Goal: Task Accomplishment & Management: Complete application form

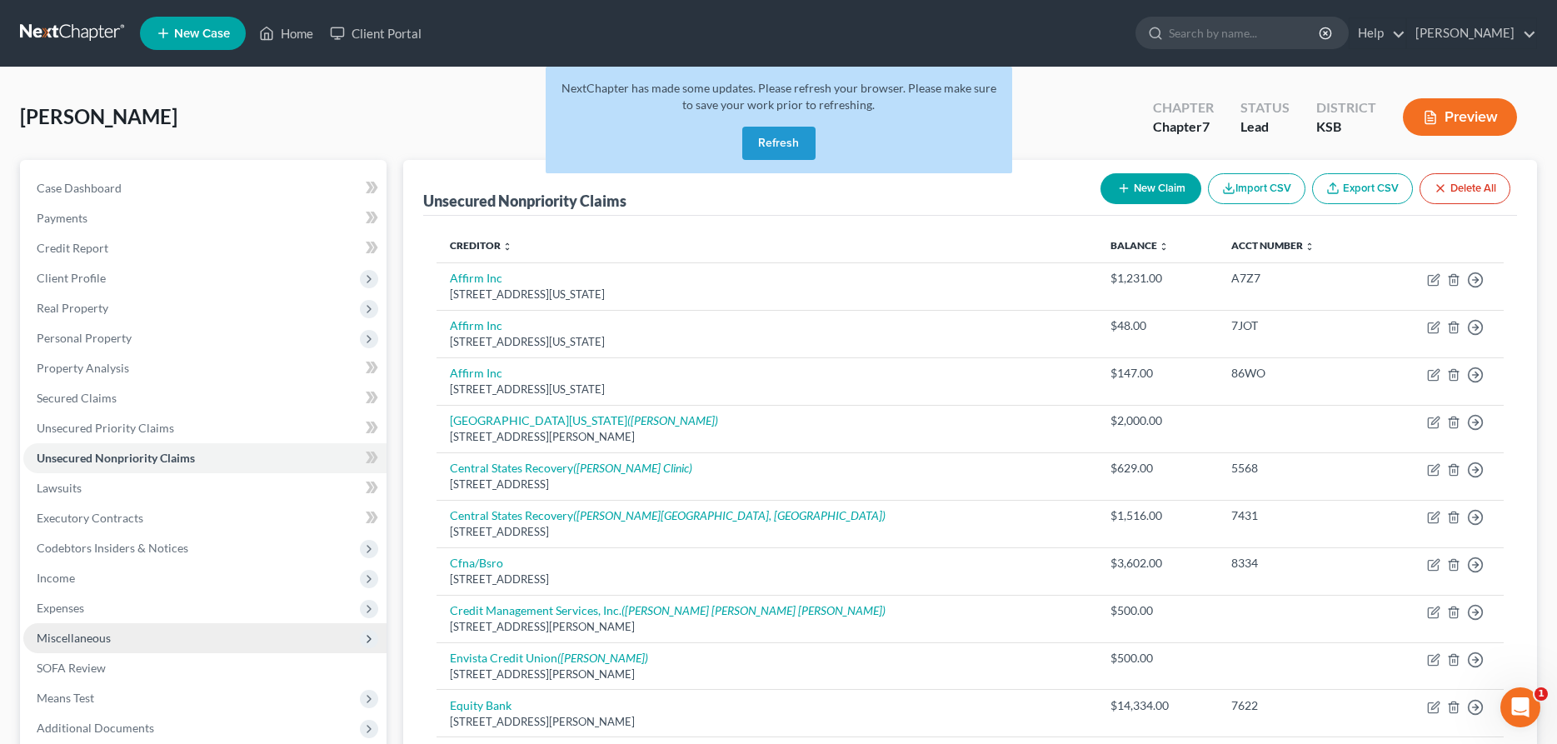
scroll to position [340, 0]
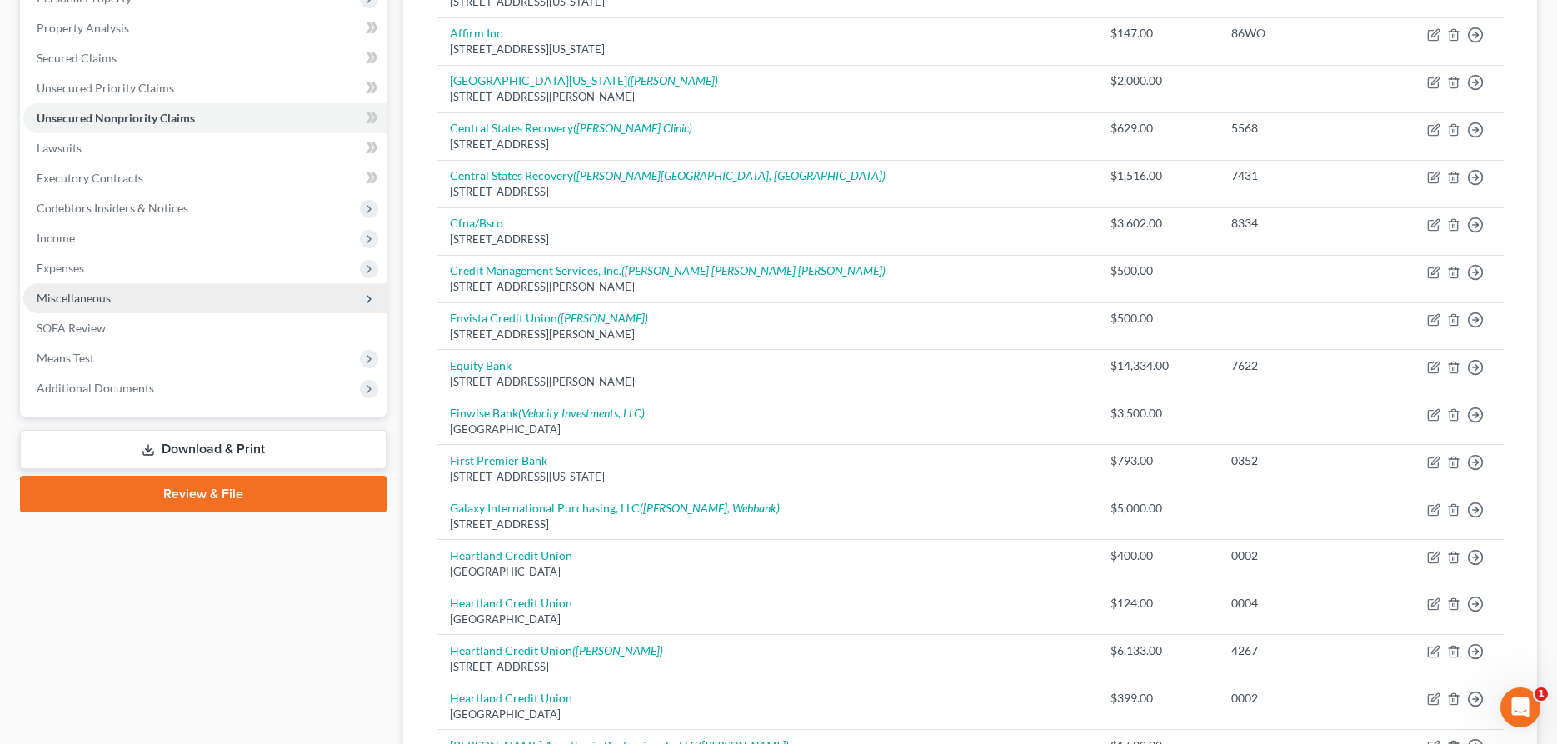
click at [114, 303] on span "Miscellaneous" at bounding box center [204, 298] width 363 height 30
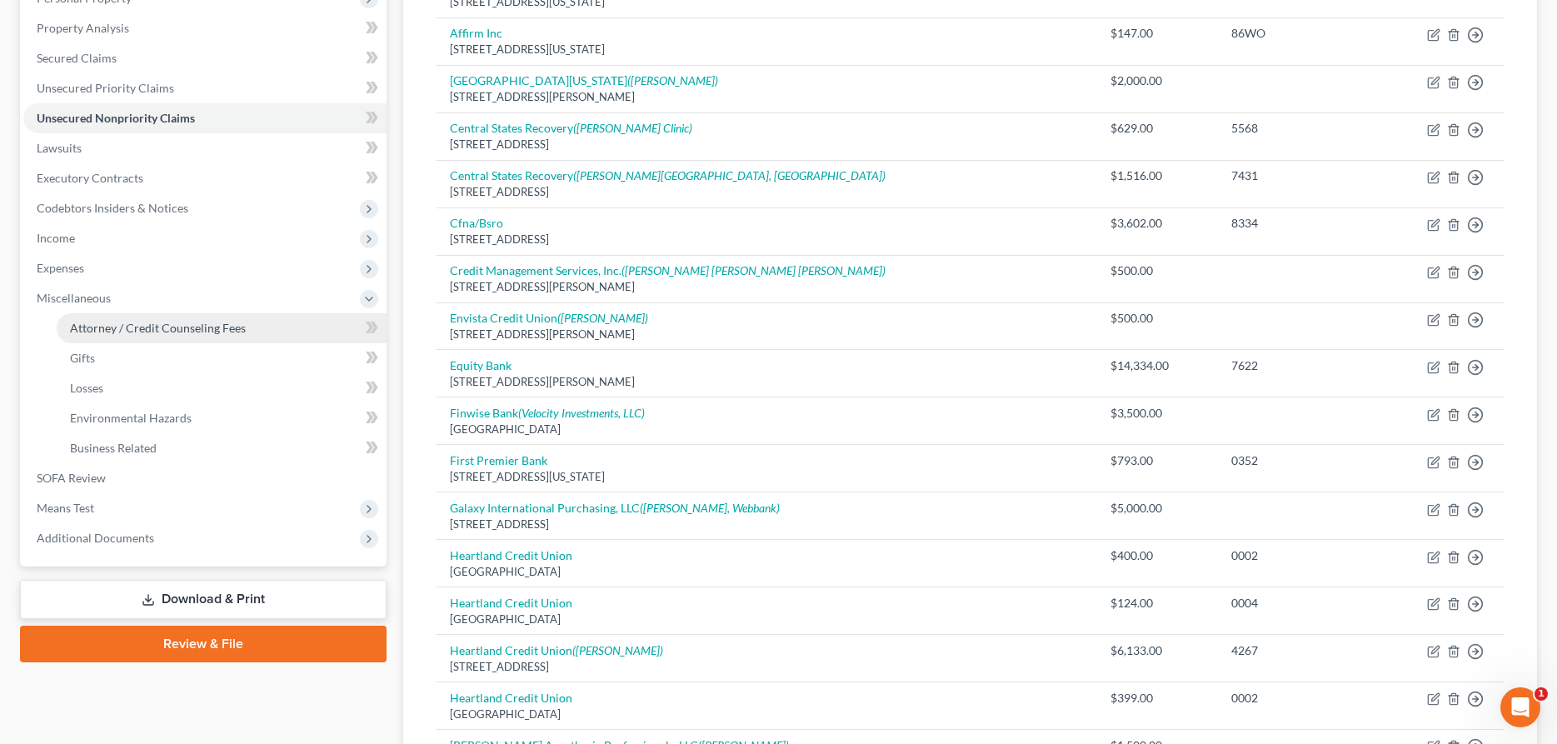
click at [114, 327] on span "Attorney / Credit Counseling Fees" at bounding box center [158, 328] width 176 height 14
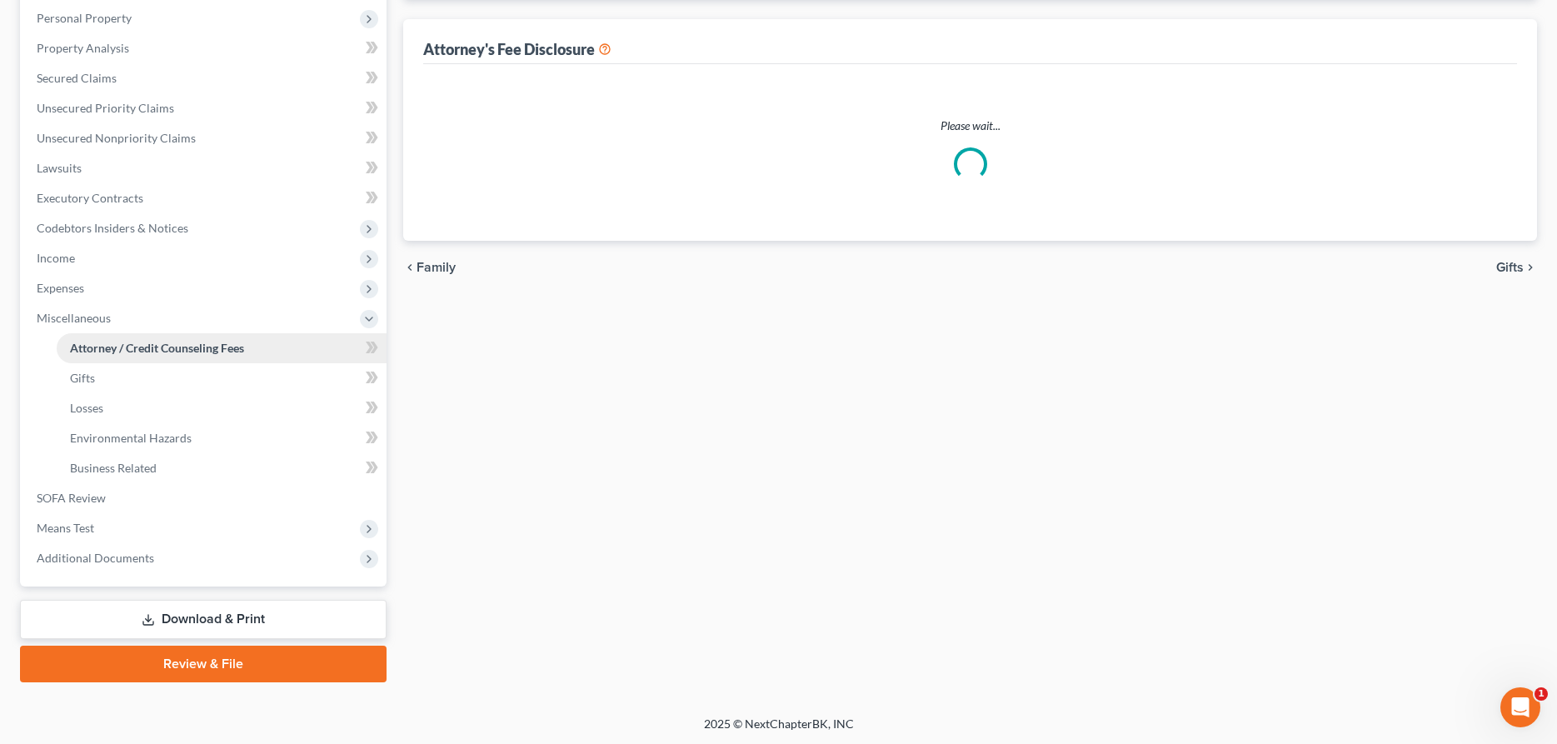
select select "0"
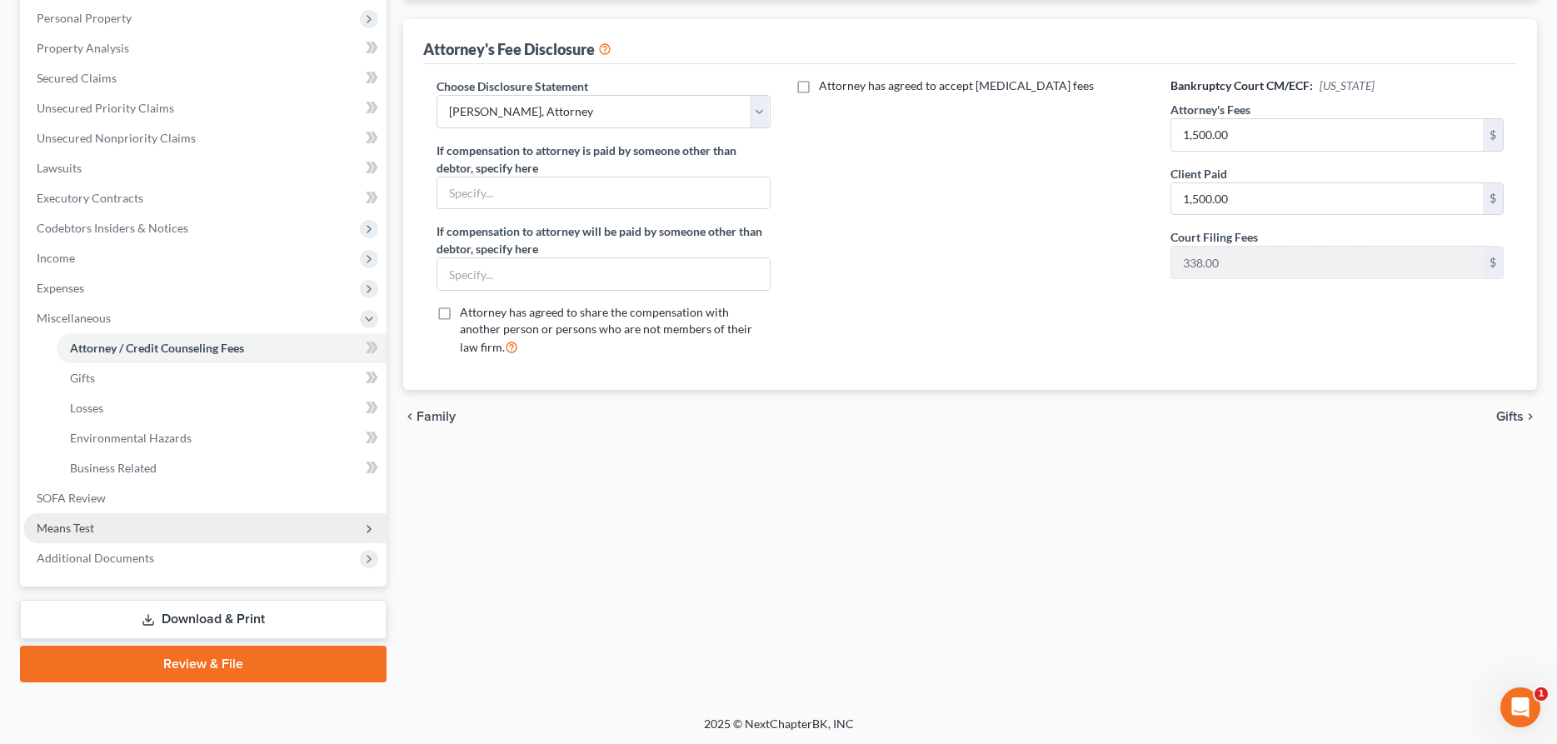
click at [83, 530] on span "Means Test" at bounding box center [65, 528] width 57 height 14
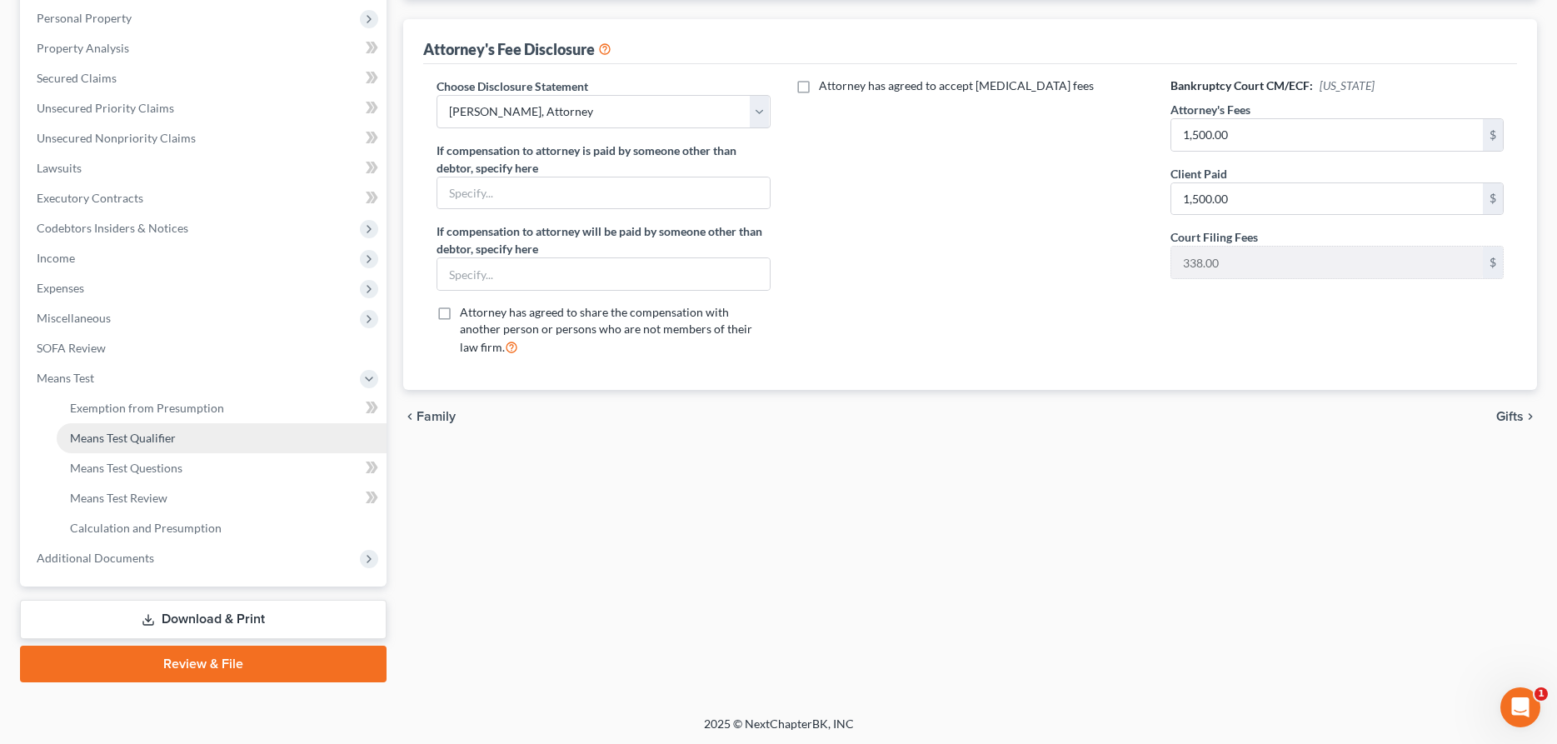
click at [118, 432] on span "Means Test Qualifier" at bounding box center [123, 438] width 106 height 14
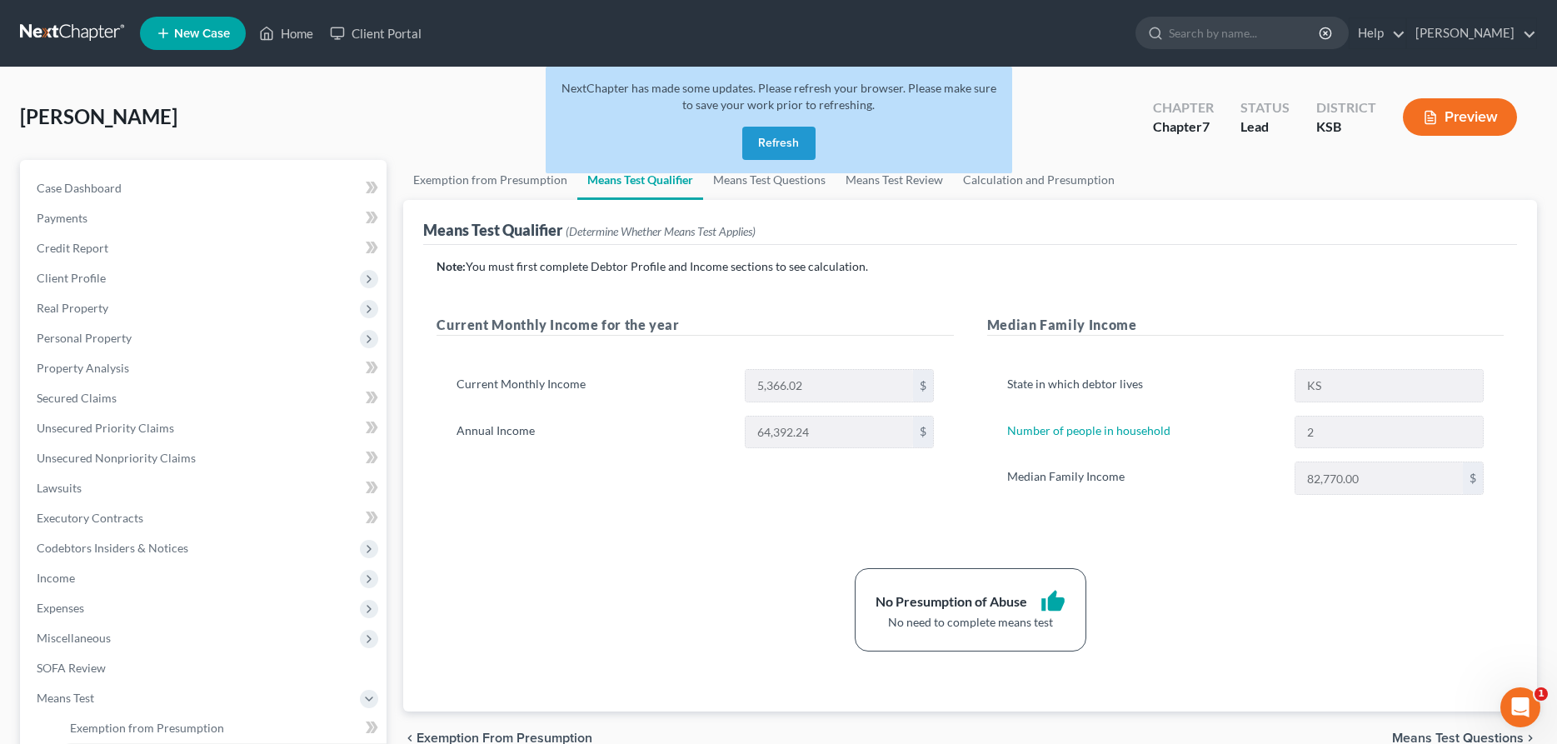
click at [772, 138] on button "Refresh" at bounding box center [778, 143] width 73 height 33
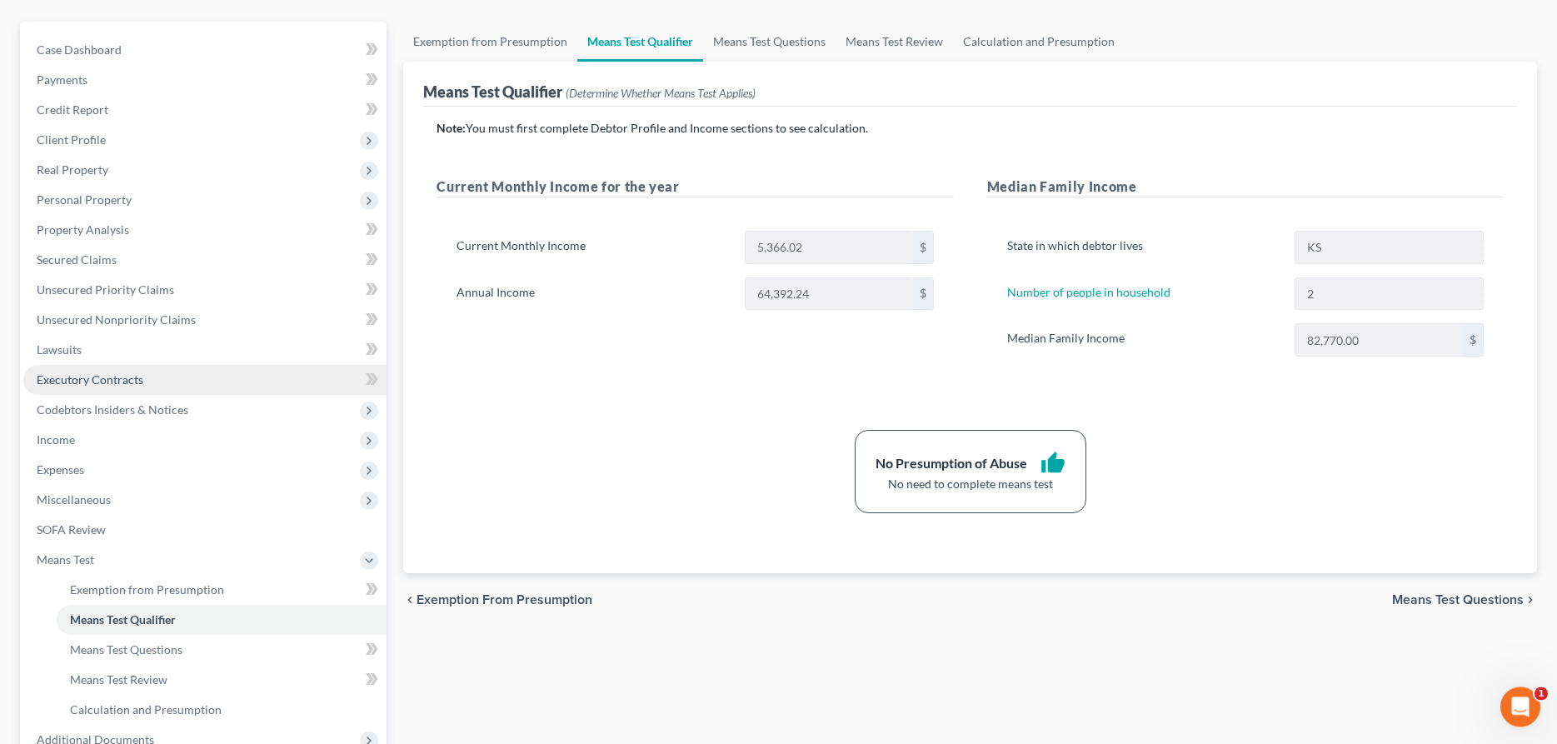
scroll to position [65, 0]
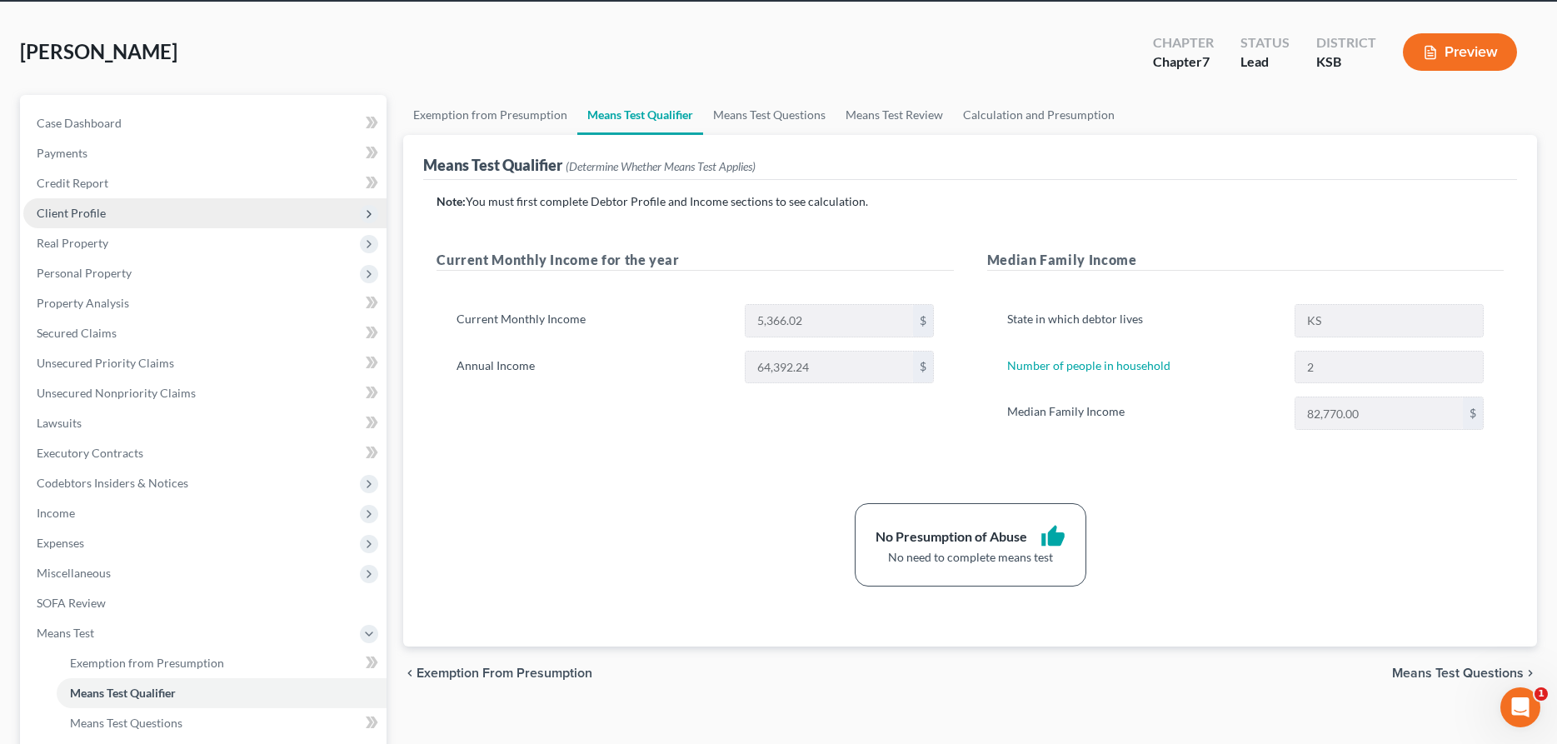
click at [79, 207] on span "Client Profile" at bounding box center [71, 213] width 69 height 14
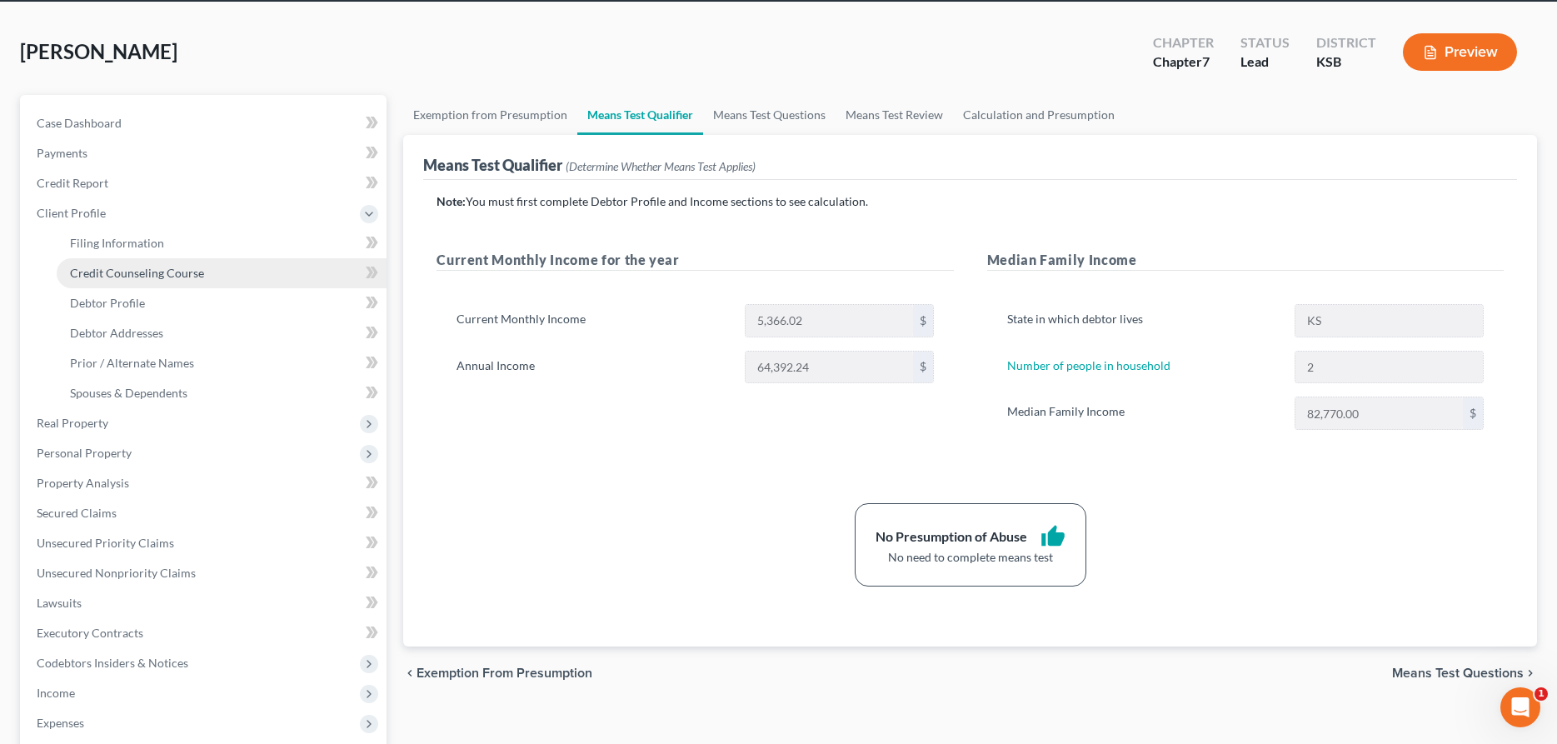
click at [113, 277] on span "Credit Counseling Course" at bounding box center [137, 273] width 134 height 14
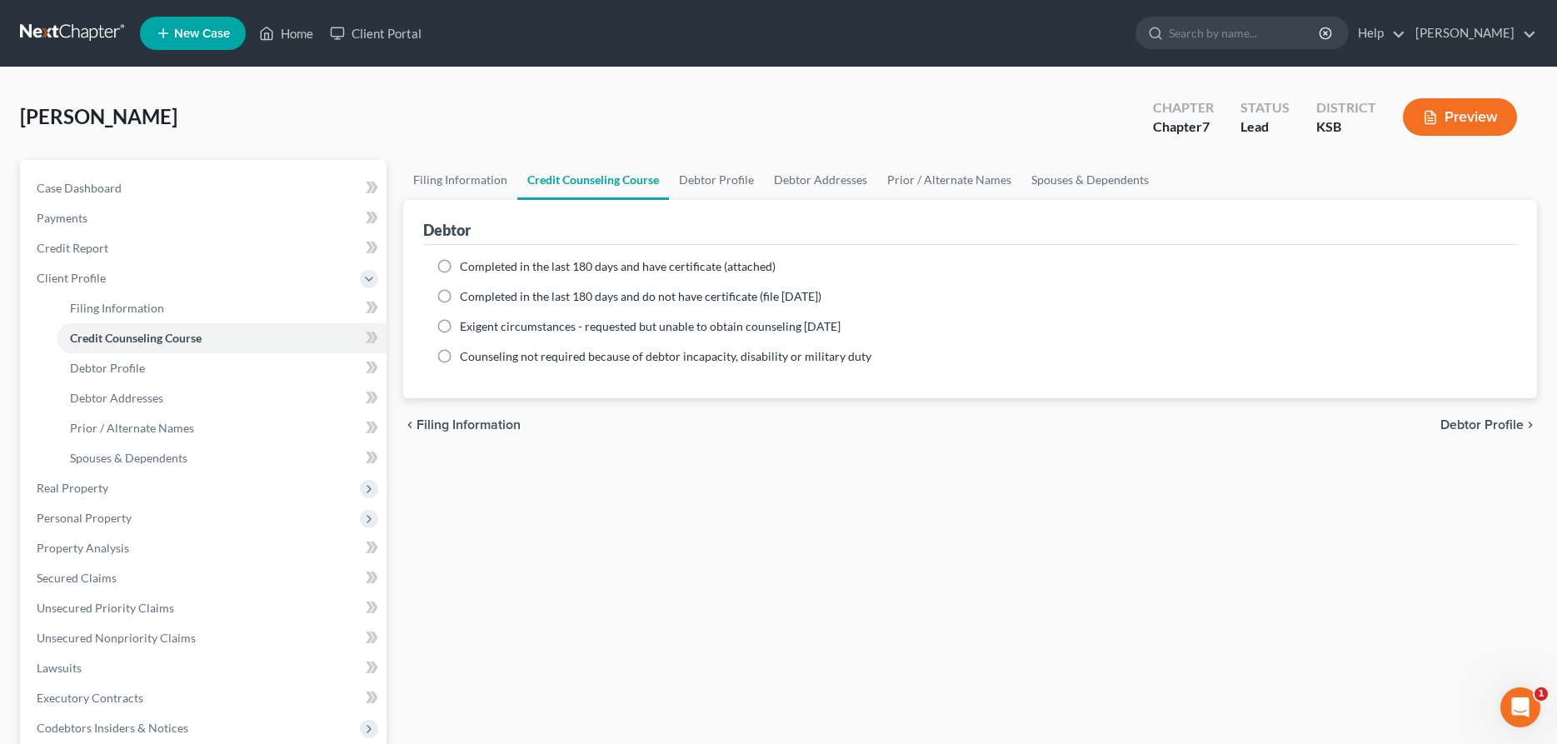
click at [460, 262] on label "Completed in the last 180 days and have certificate (attached)" at bounding box center [618, 266] width 316 height 17
click at [467, 262] on input "Completed in the last 180 days and have certificate (attached)" at bounding box center [472, 263] width 11 height 11
radio input "true"
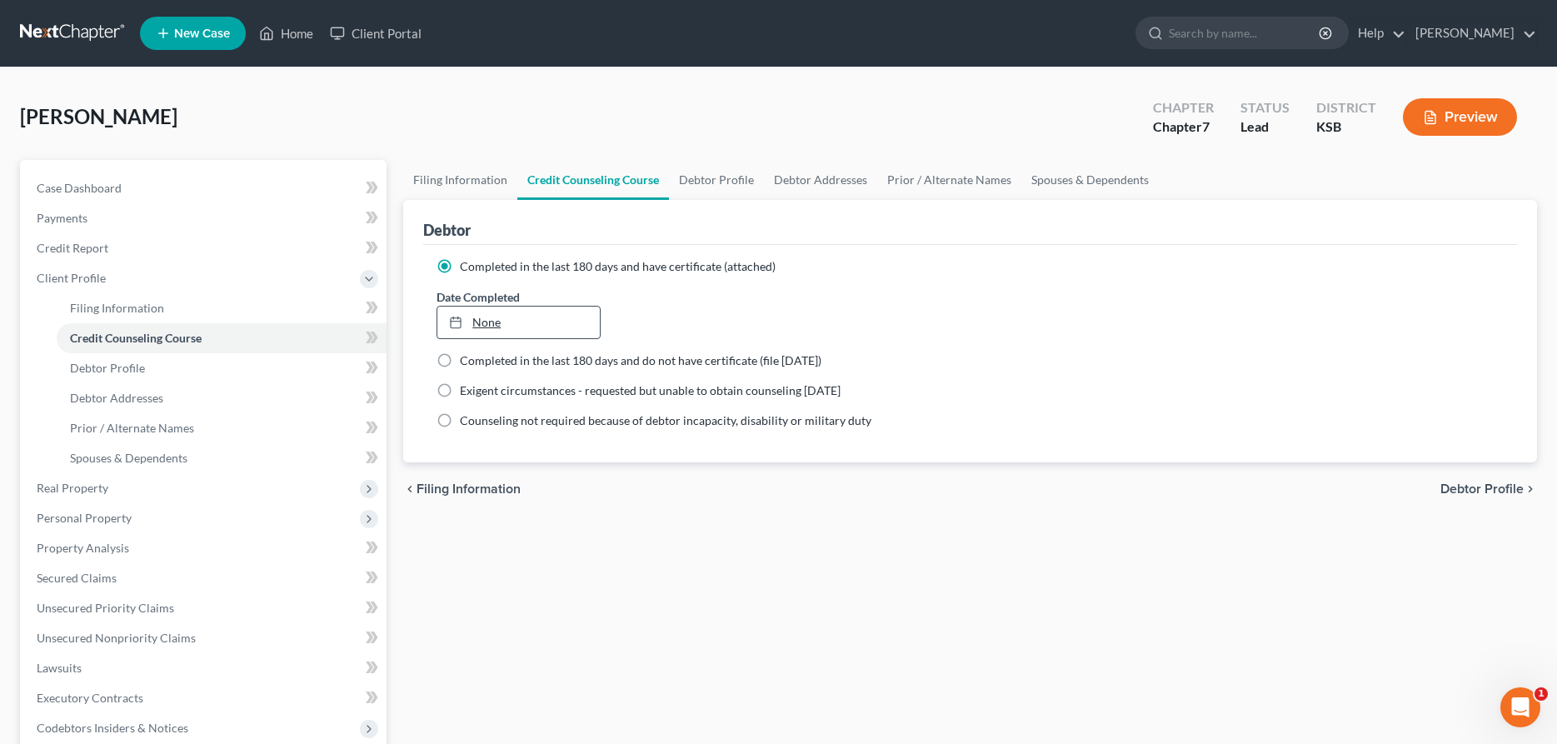
click at [483, 319] on link "None" at bounding box center [518, 323] width 162 height 32
type input "9/18/2025"
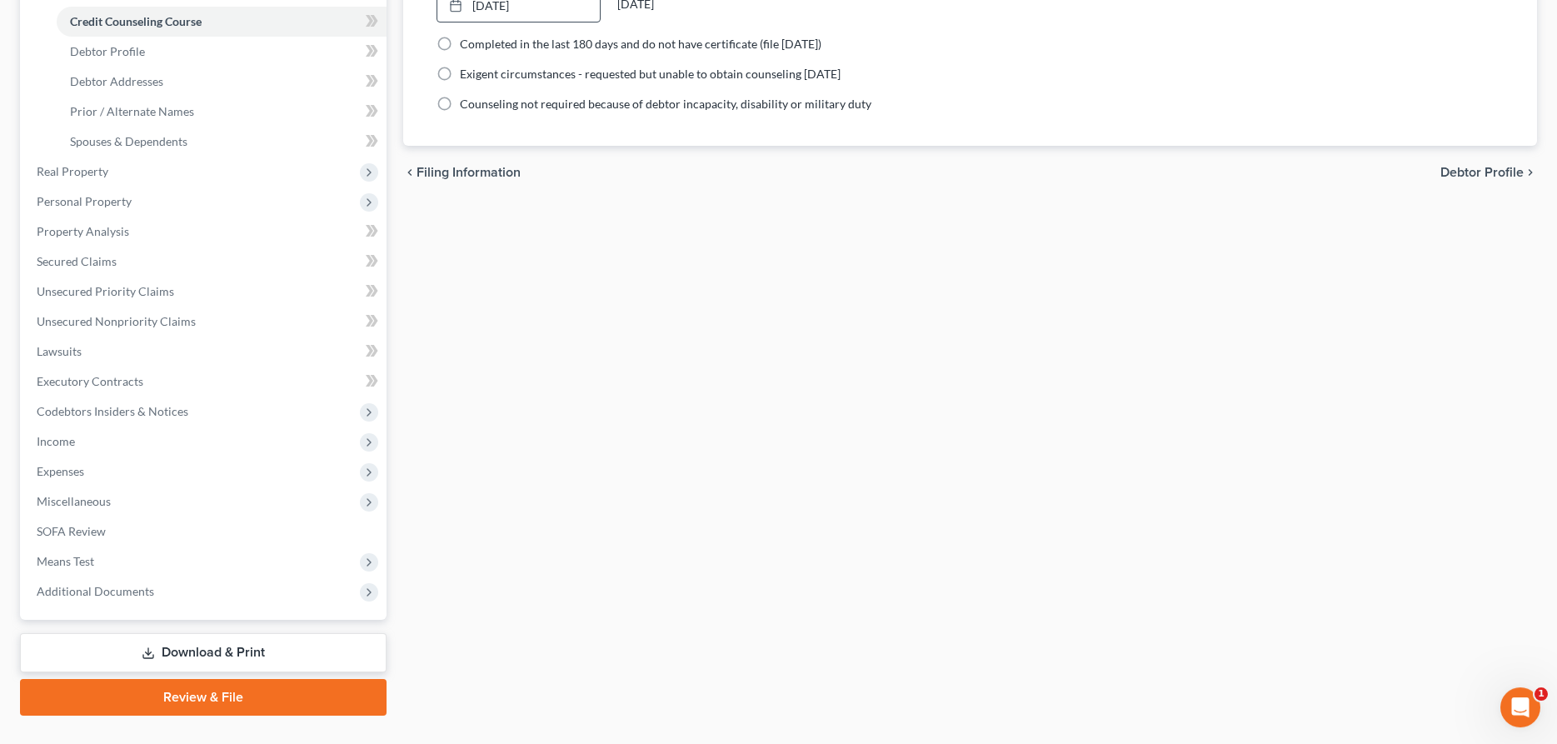
scroll to position [350, 0]
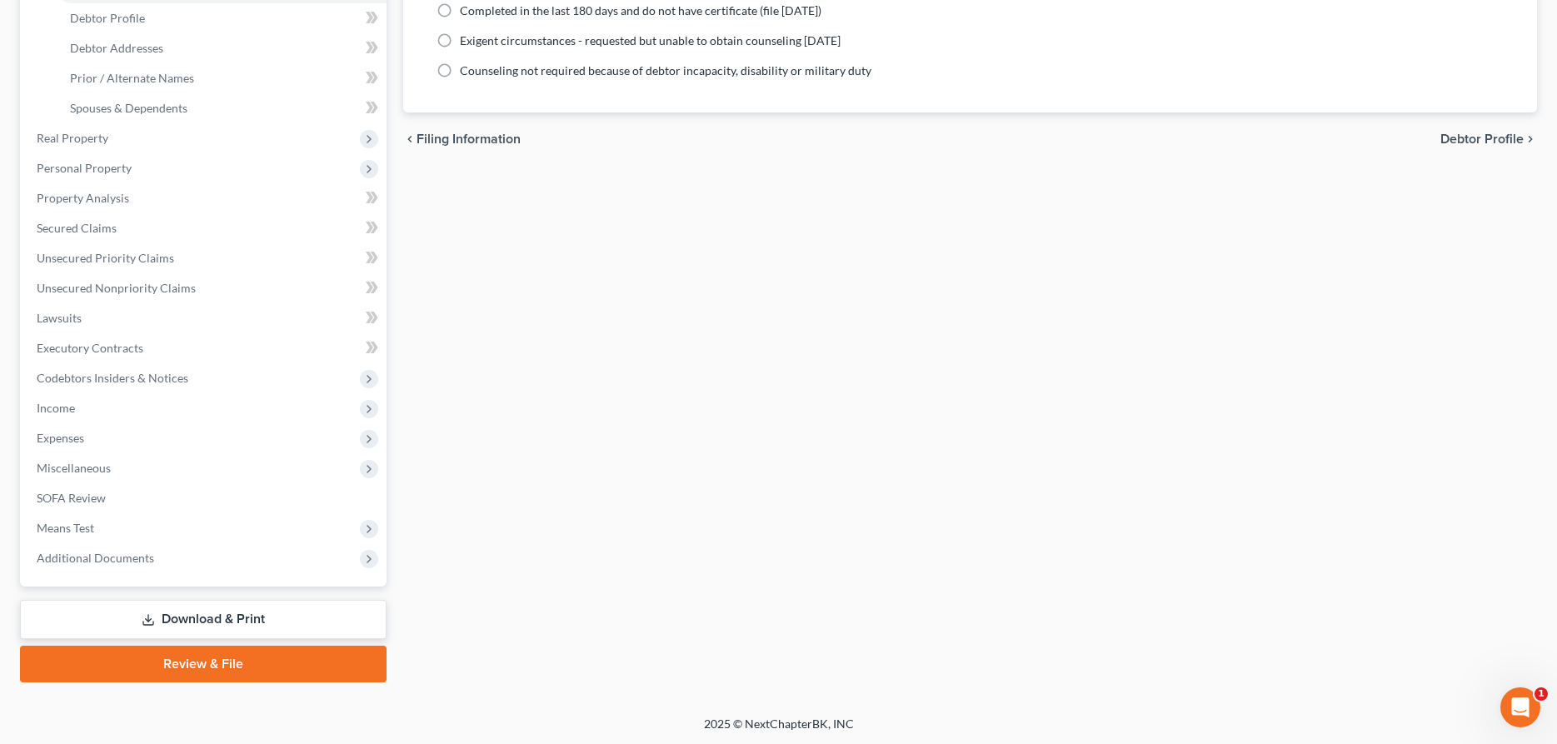
click at [271, 618] on link "Download & Print" at bounding box center [203, 619] width 367 height 39
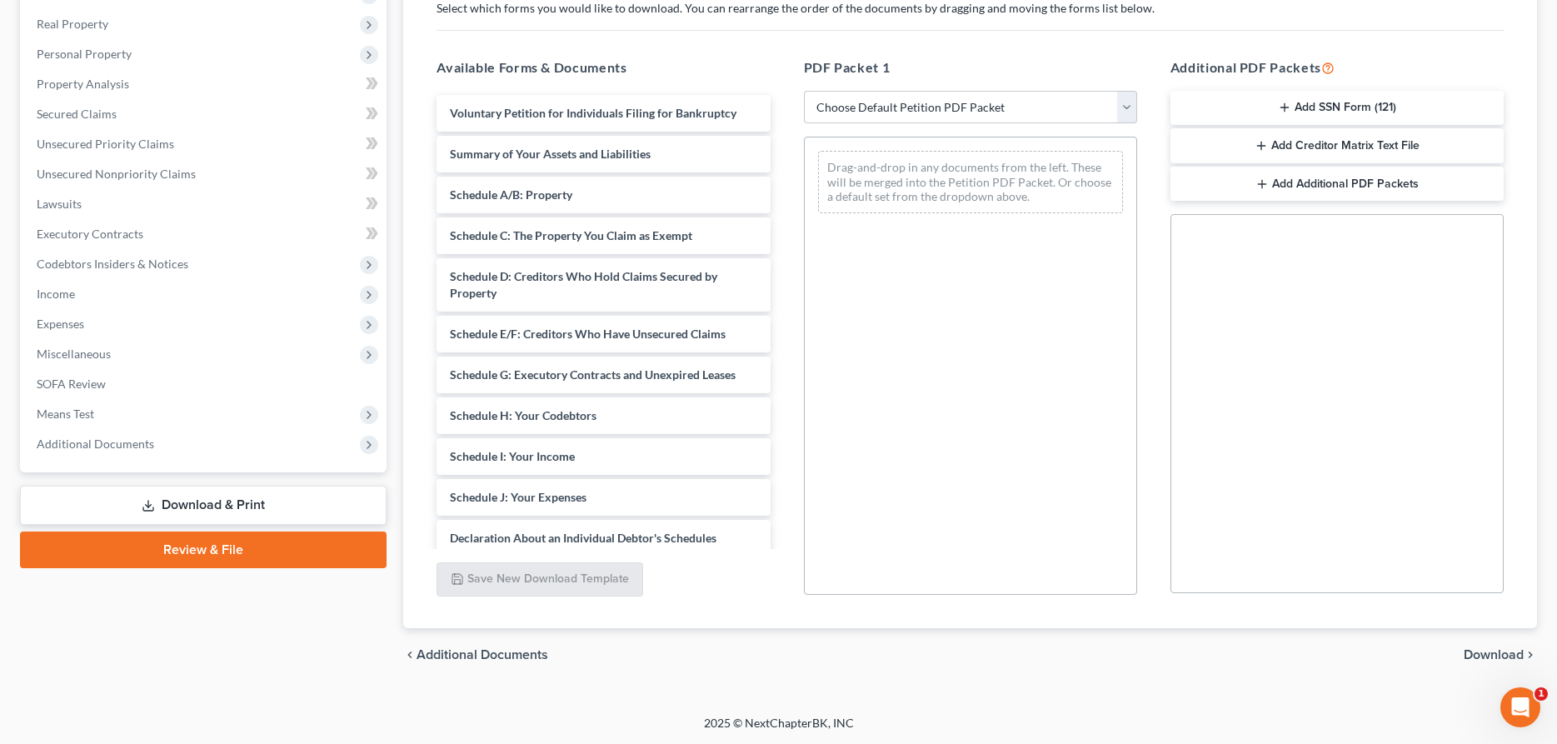
click at [250, 537] on link "Review & File" at bounding box center [203, 550] width 367 height 37
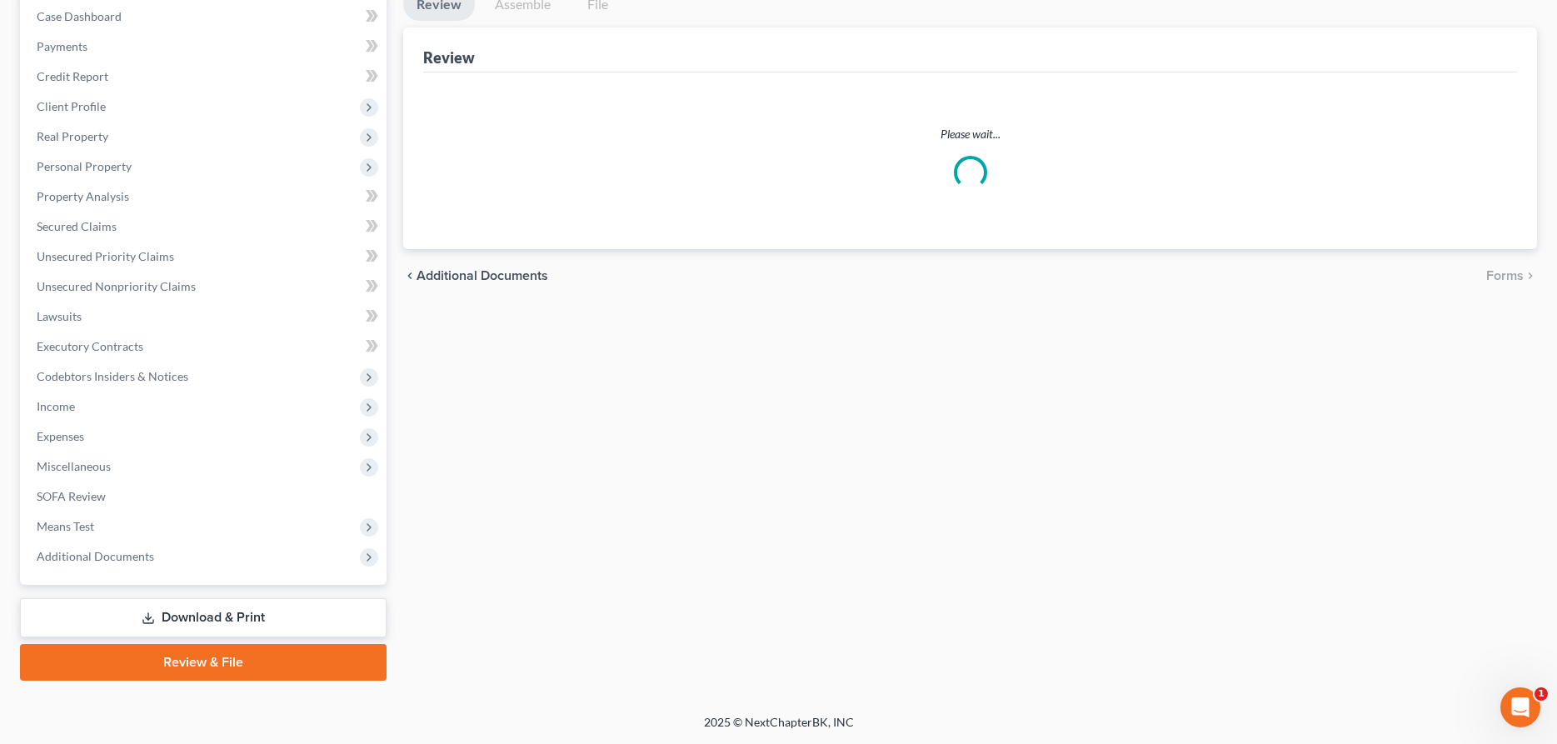
scroll to position [170, 0]
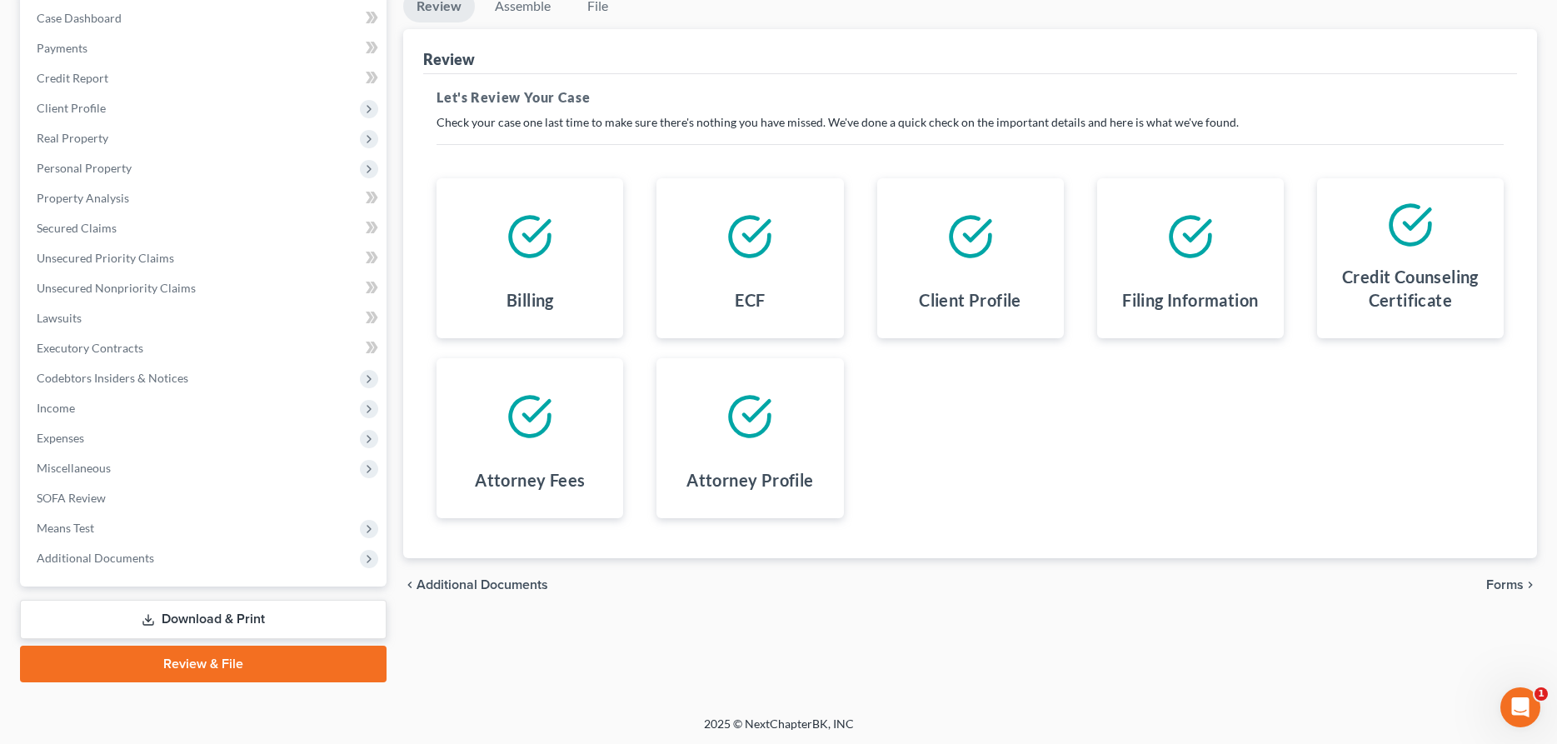
click at [1509, 578] on span "Forms" at bounding box center [1505, 584] width 37 height 13
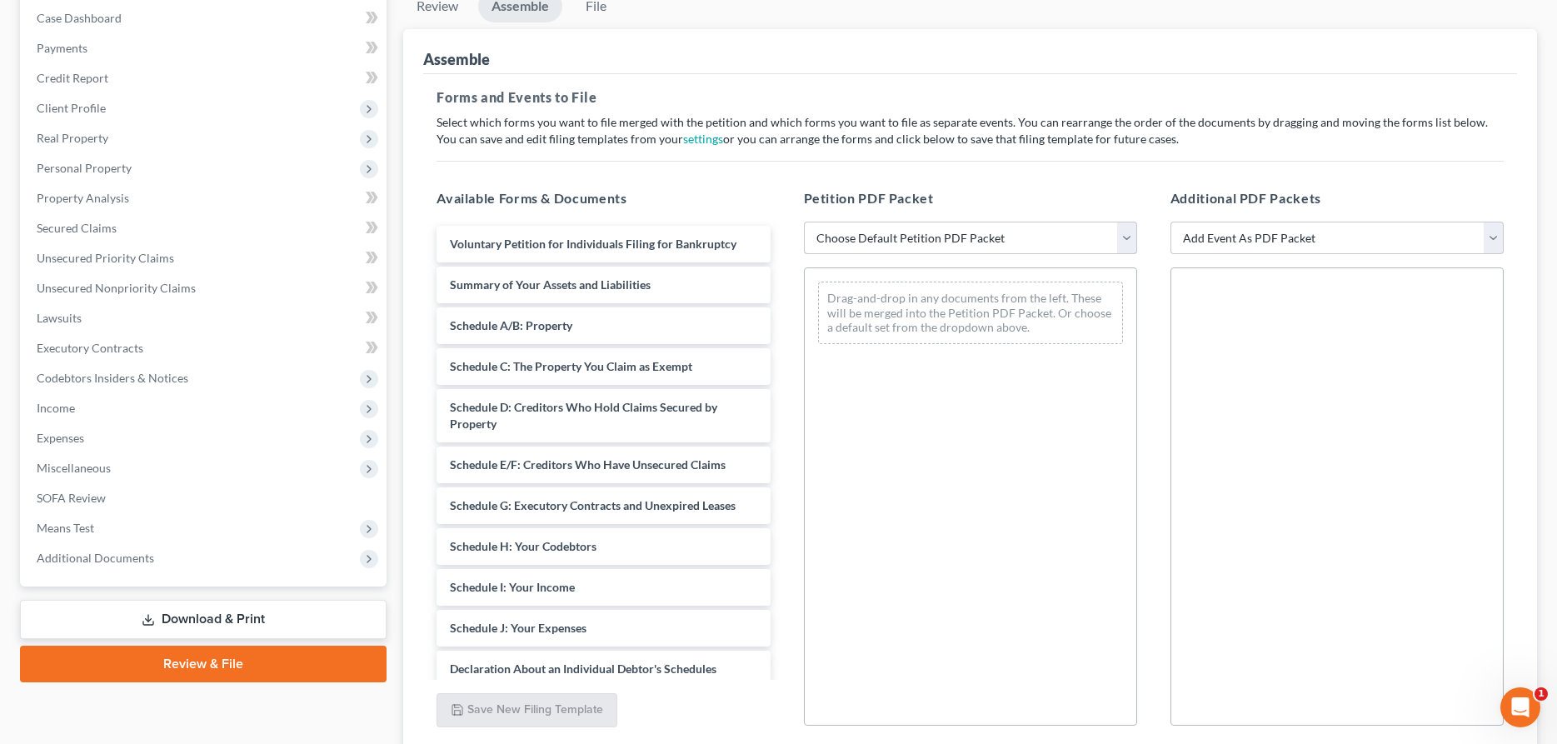
click at [804, 222] on select "Choose Default Petition PDF Packet Complete Bankruptcy Petition (all forms and …" at bounding box center [970, 238] width 333 height 33
select select "2"
click option "District of Kansas" at bounding box center [0, 0] width 0 height 0
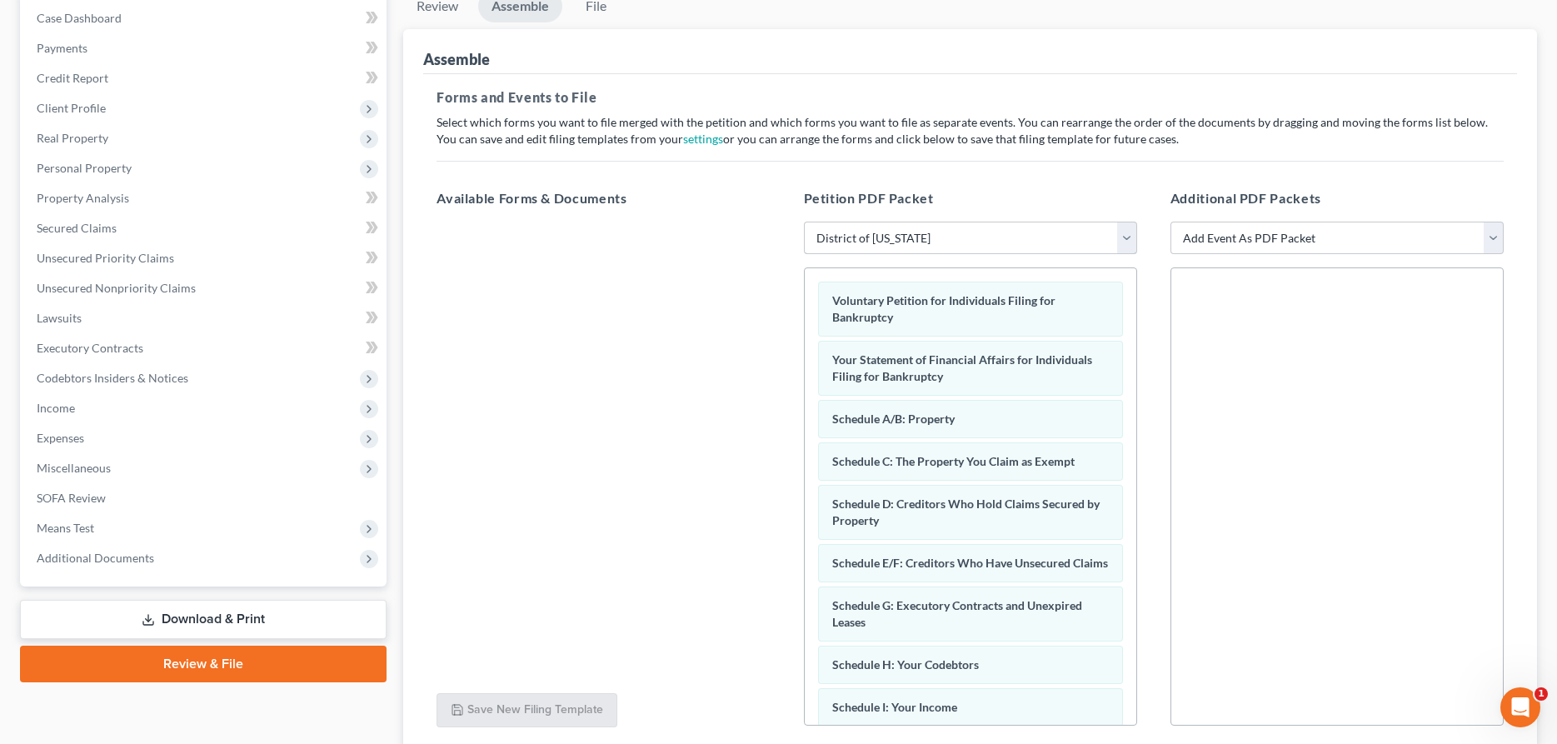
scroll to position [301, 0]
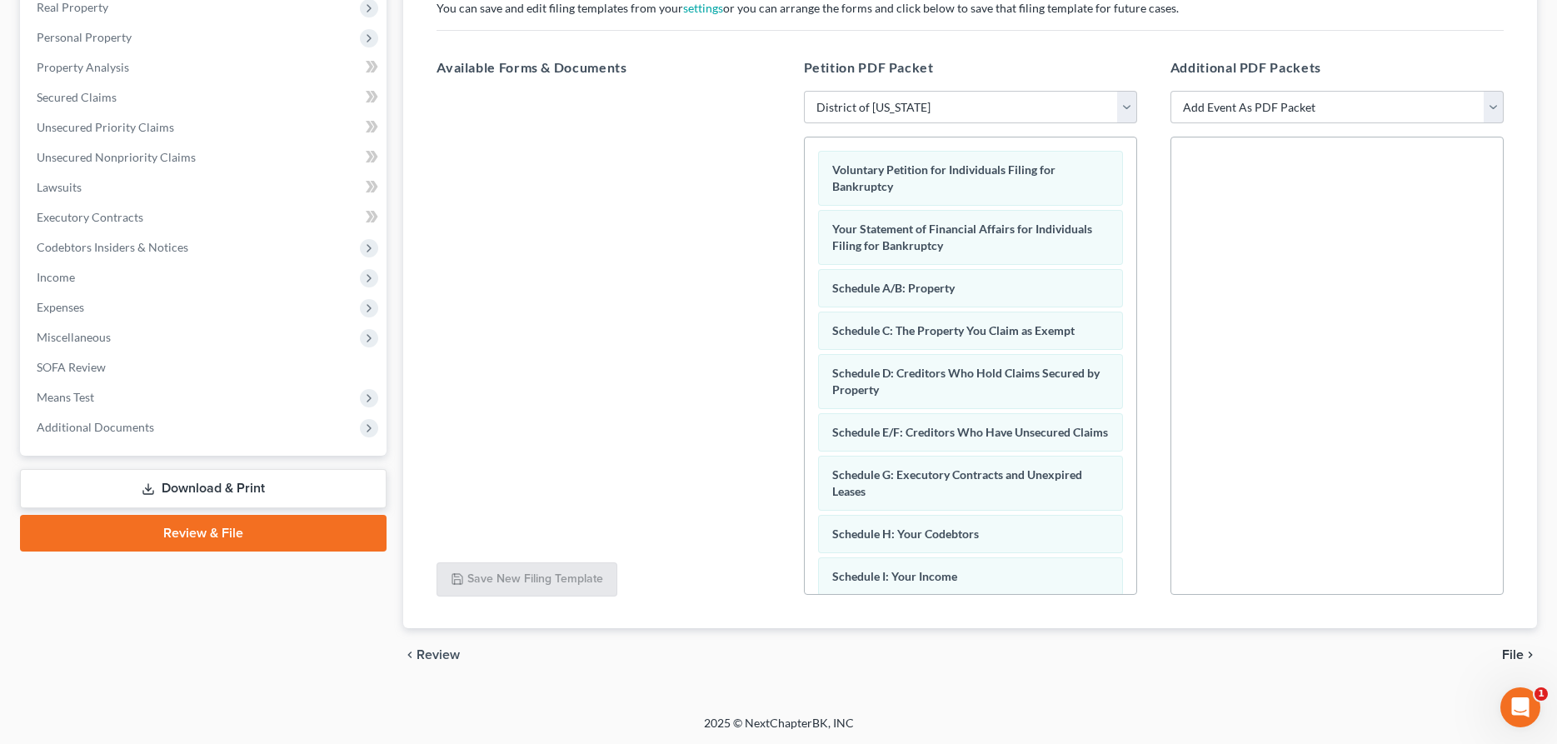
click at [1507, 652] on span "File" at bounding box center [1513, 654] width 22 height 13
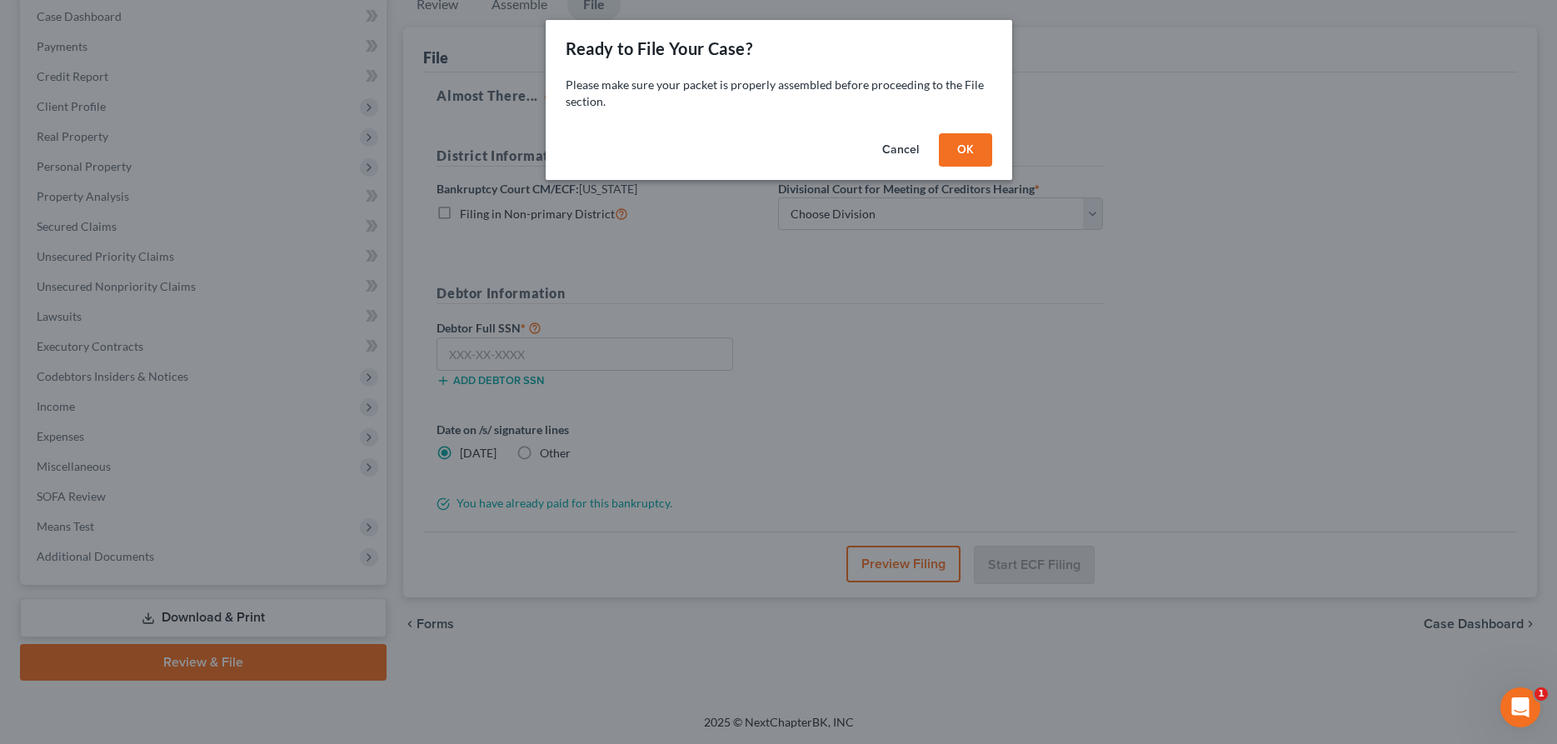
scroll to position [170, 0]
click at [946, 148] on button "OK" at bounding box center [965, 149] width 53 height 33
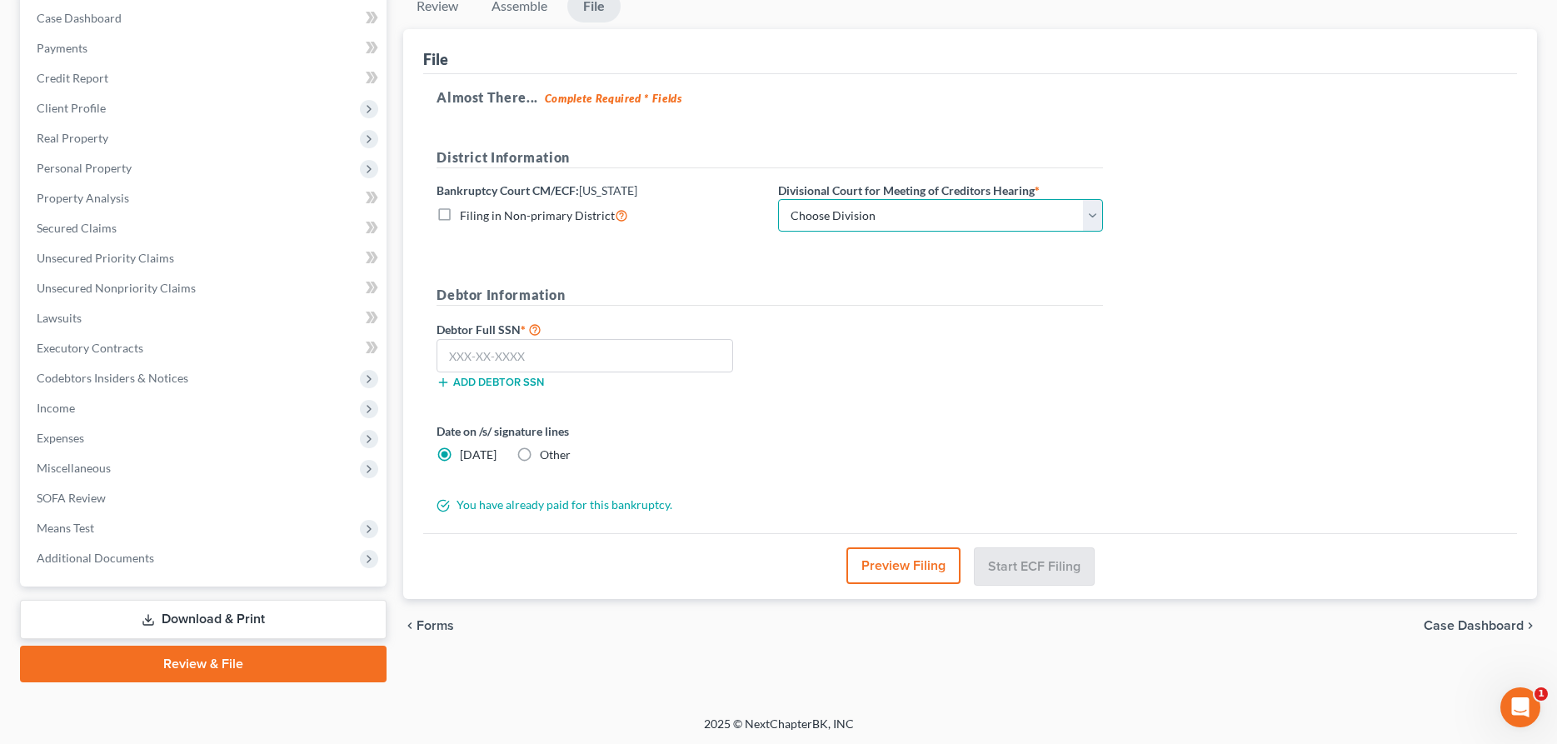
click at [778, 199] on select "Choose Division Kansas City Topeka Wichita" at bounding box center [940, 215] width 325 height 33
select select "2"
click option "Wichita" at bounding box center [0, 0] width 0 height 0
click at [592, 356] on input "text" at bounding box center [585, 355] width 297 height 33
type input "511-96-7861"
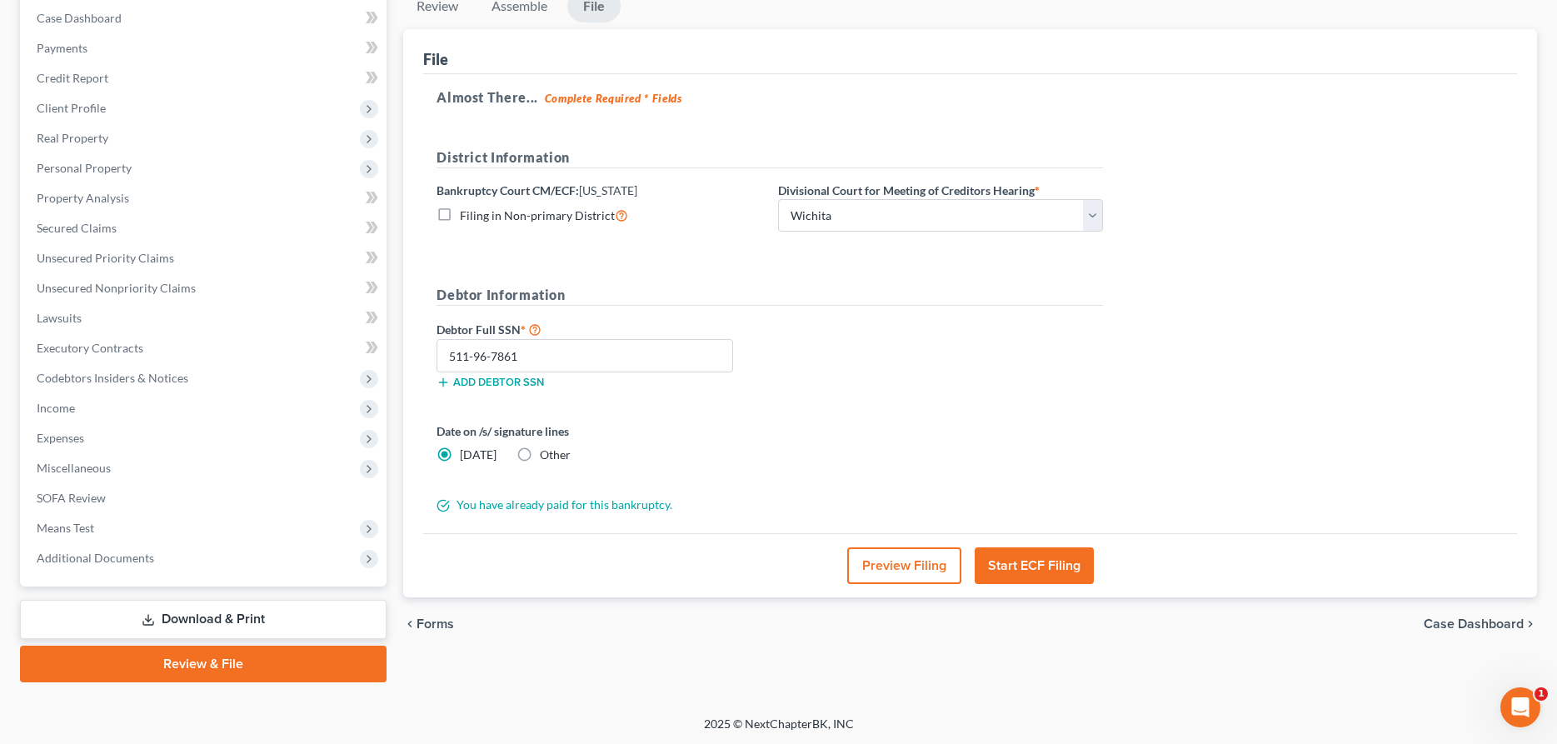
click at [1028, 567] on button "Start ECF Filing" at bounding box center [1034, 565] width 119 height 37
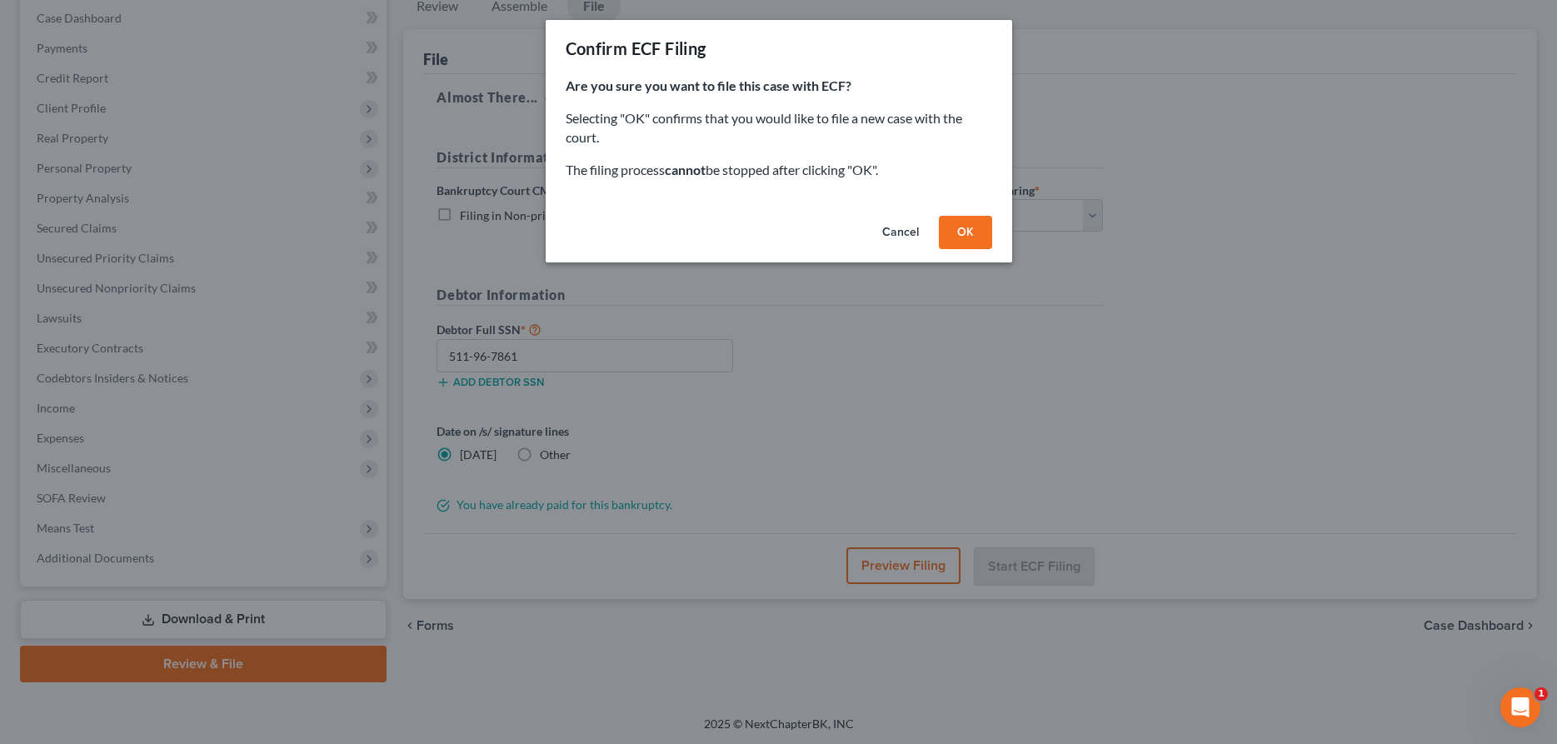
click at [975, 232] on button "OK" at bounding box center [965, 232] width 53 height 33
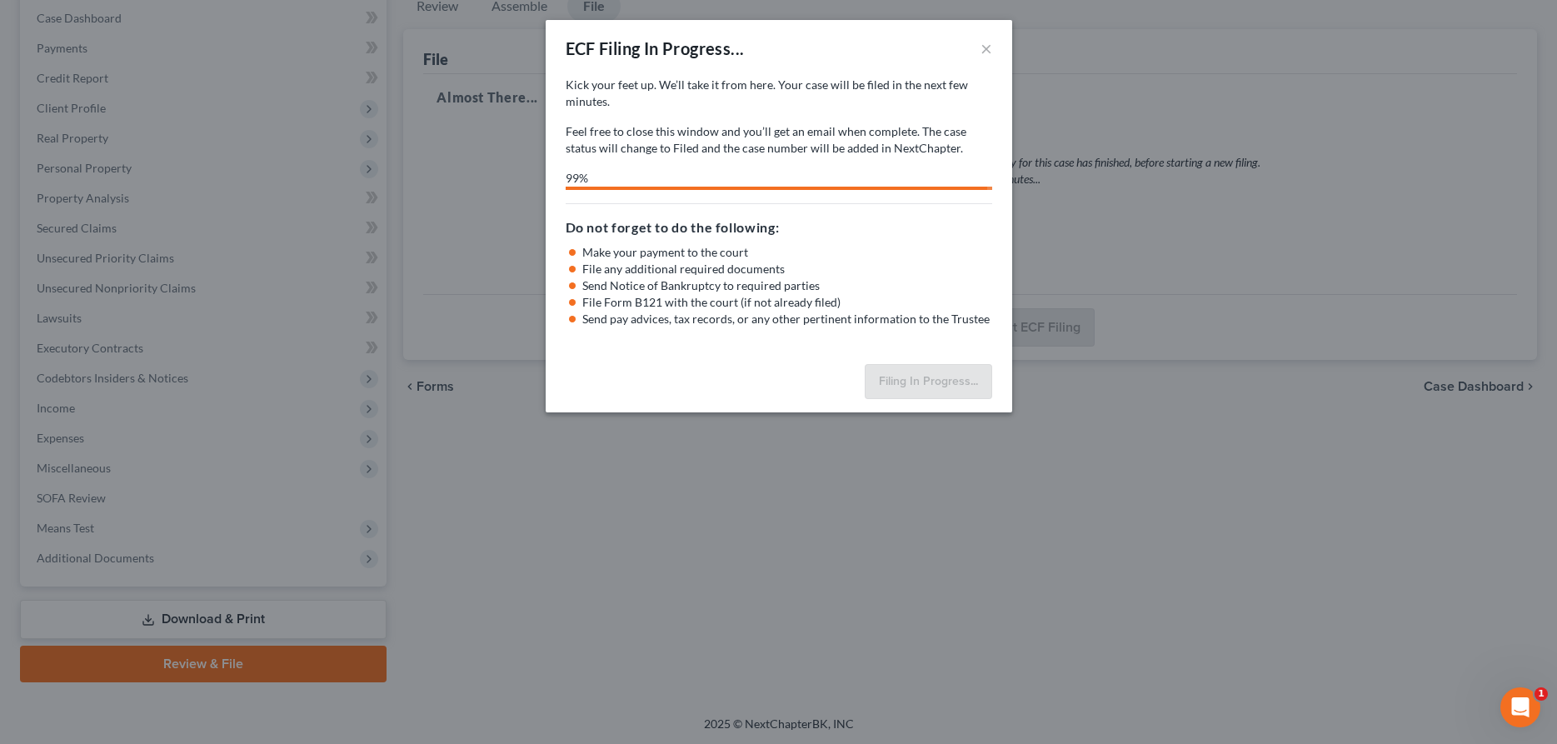
select select "2"
